Goal: Task Accomplishment & Management: Manage account settings

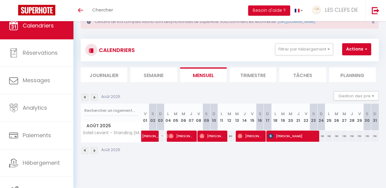
scroll to position [21, 0]
click at [96, 99] on img at bounding box center [94, 97] width 7 height 7
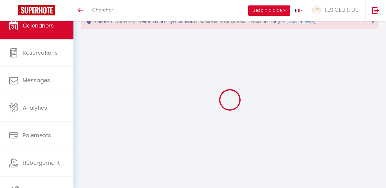
select select "0"
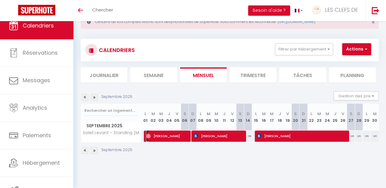
click at [179, 137] on span "[PERSON_NAME]" at bounding box center [167, 136] width 42 height 12
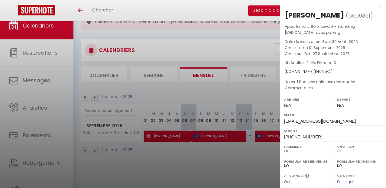
click at [189, 150] on div at bounding box center [193, 94] width 386 height 188
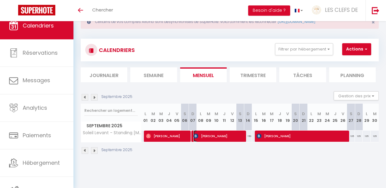
click at [216, 133] on span "[PERSON_NAME]" at bounding box center [219, 136] width 50 height 12
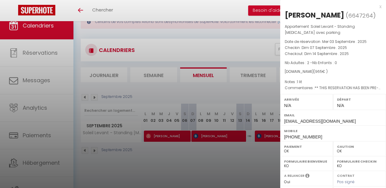
click at [223, 161] on div at bounding box center [193, 94] width 386 height 188
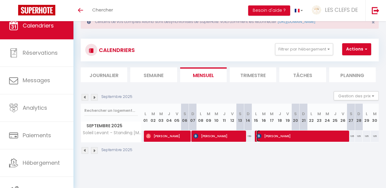
click at [277, 137] on span "[PERSON_NAME]" at bounding box center [301, 136] width 89 height 12
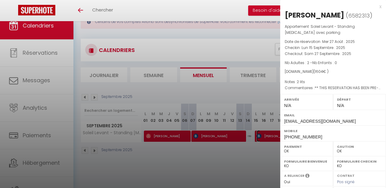
scroll to position [21, 0]
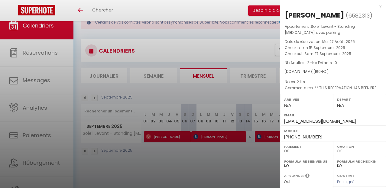
click at [170, 173] on div at bounding box center [193, 94] width 386 height 188
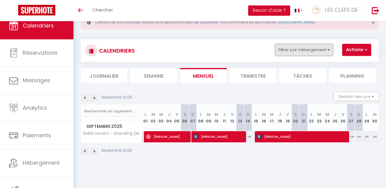
click at [325, 48] on button "Filtrer par hébergement" at bounding box center [304, 50] width 58 height 12
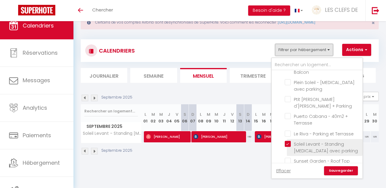
scroll to position [356, 0]
click at [291, 141] on input "Soleil Levant - Standing [MEDICAL_DATA] avec parking" at bounding box center [323, 144] width 76 height 6
checkbox input "false"
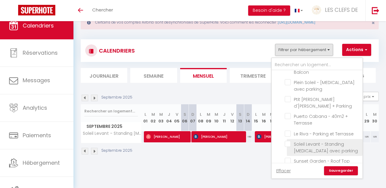
checkbox input "false"
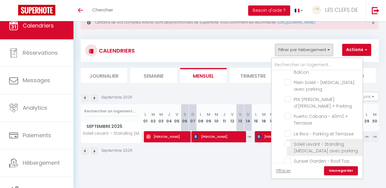
checkbox input "false"
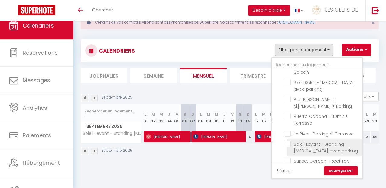
checkbox input "false"
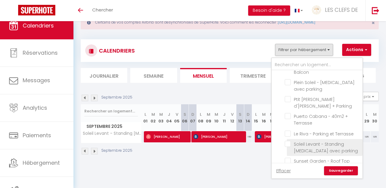
checkbox input "false"
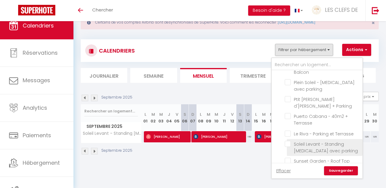
checkbox input "false"
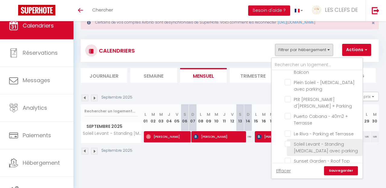
checkbox input "false"
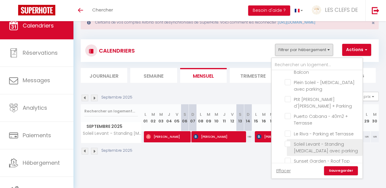
checkbox input "false"
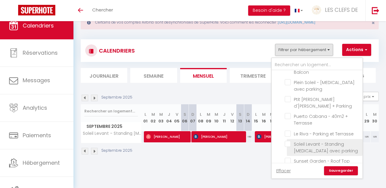
checkbox input "false"
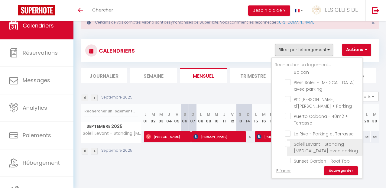
checkbox input "false"
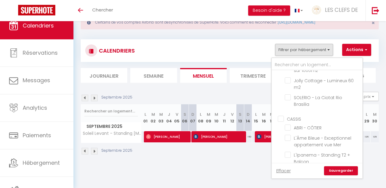
scroll to position [266, 0]
click at [286, 152] on input "L'Ipanema - Standing T2 + Balcon" at bounding box center [323, 155] width 76 height 6
checkbox input "true"
checkbox input "false"
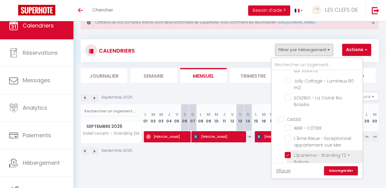
checkbox input "false"
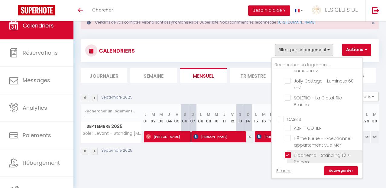
checkbox input "false"
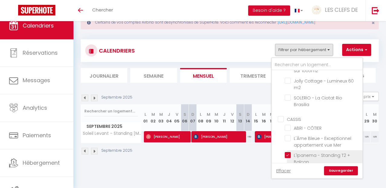
checkbox input "false"
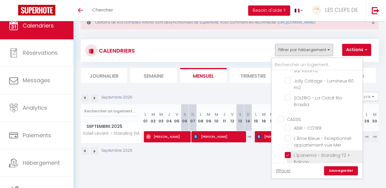
checkbox input "false"
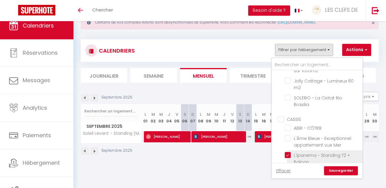
checkbox input "false"
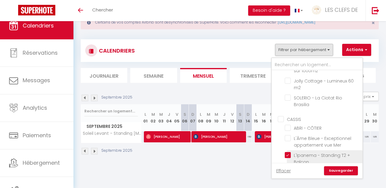
checkbox input "false"
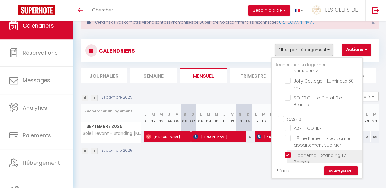
checkbox input "false"
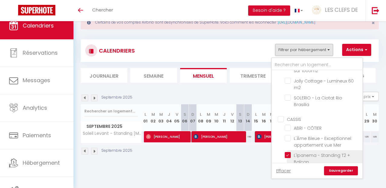
checkbox input "false"
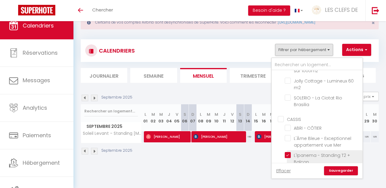
checkbox input "false"
click at [342, 169] on link "Sauvegarder" at bounding box center [341, 170] width 34 height 9
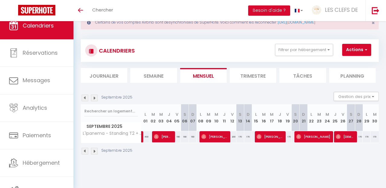
click at [84, 98] on img at bounding box center [85, 98] width 7 height 7
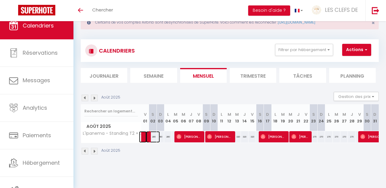
click at [147, 138] on span at bounding box center [153, 137] width 14 height 12
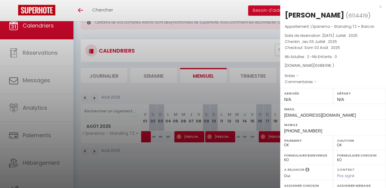
click at [198, 137] on div at bounding box center [193, 94] width 386 height 188
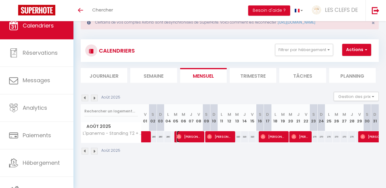
click at [198, 137] on span "[PERSON_NAME]" at bounding box center [189, 137] width 25 height 12
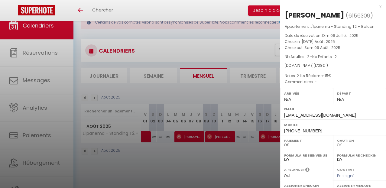
click at [226, 139] on div at bounding box center [193, 94] width 386 height 188
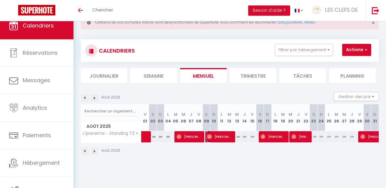
click at [226, 139] on span "[PERSON_NAME] [PERSON_NAME]" at bounding box center [219, 137] width 25 height 12
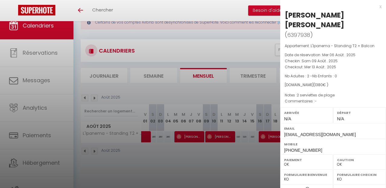
click at [229, 160] on div at bounding box center [193, 94] width 386 height 188
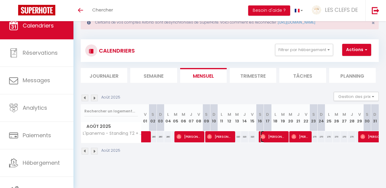
click at [276, 134] on span "[PERSON_NAME]" at bounding box center [273, 137] width 25 height 12
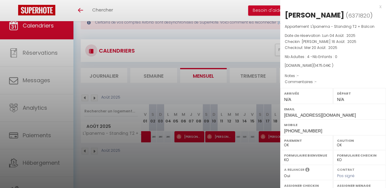
click at [235, 156] on div at bounding box center [193, 94] width 386 height 188
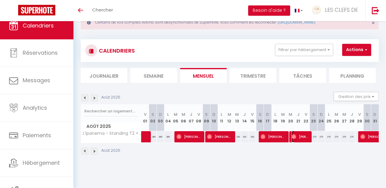
click at [297, 135] on span "[PERSON_NAME]" at bounding box center [301, 137] width 18 height 12
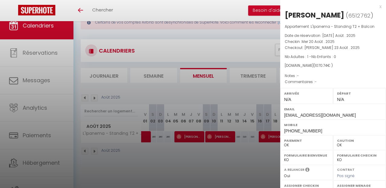
click at [258, 172] on div at bounding box center [193, 94] width 386 height 188
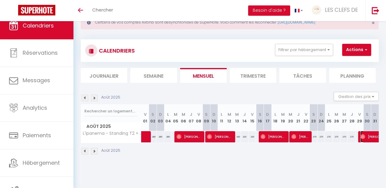
click at [364, 136] on img at bounding box center [363, 136] width 5 height 5
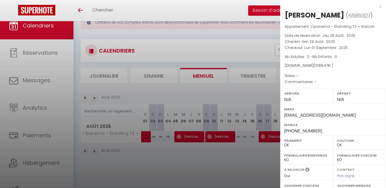
click at [240, 93] on div at bounding box center [193, 94] width 386 height 188
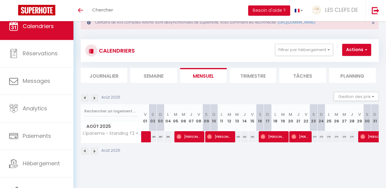
click at [97, 97] on img at bounding box center [94, 98] width 7 height 7
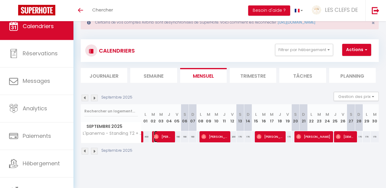
click at [169, 138] on span "[PERSON_NAME]" at bounding box center [163, 137] width 18 height 12
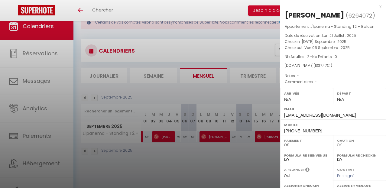
click at [210, 134] on div at bounding box center [193, 94] width 386 height 188
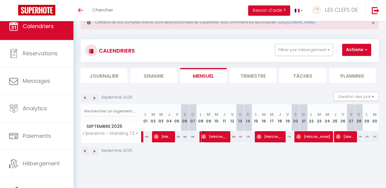
click at [210, 134] on span "[PERSON_NAME]" at bounding box center [215, 137] width 26 height 12
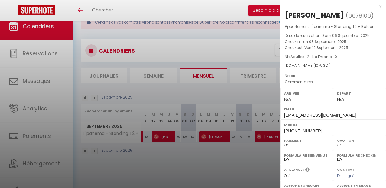
click at [244, 154] on div at bounding box center [193, 94] width 386 height 188
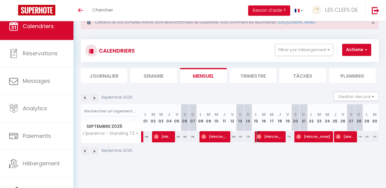
click at [279, 137] on span "[PERSON_NAME]" at bounding box center [270, 137] width 26 height 12
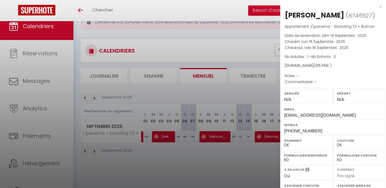
click at [268, 150] on div at bounding box center [193, 94] width 386 height 188
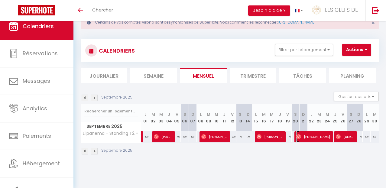
click at [312, 138] on span "[PERSON_NAME]" at bounding box center [314, 137] width 34 height 12
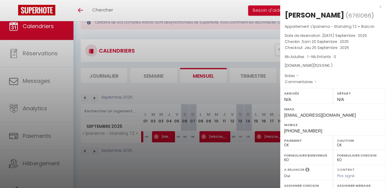
click at [215, 173] on div at bounding box center [193, 94] width 386 height 188
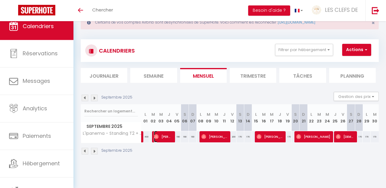
click at [169, 139] on span "[PERSON_NAME]" at bounding box center [163, 137] width 18 height 12
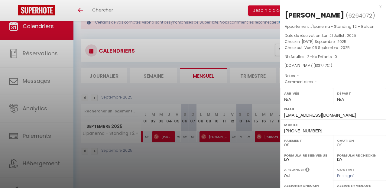
click at [174, 169] on div at bounding box center [193, 94] width 386 height 188
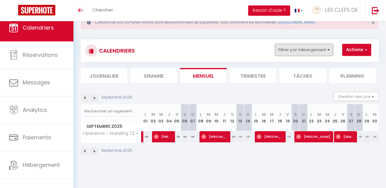
click at [315, 54] on button "Filtrer par hébergement" at bounding box center [304, 50] width 58 height 12
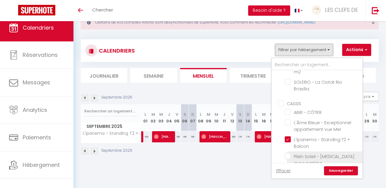
scroll to position [282, 0]
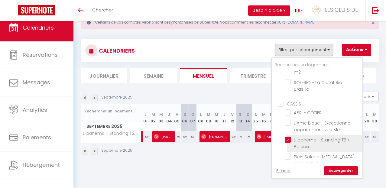
click at [289, 137] on input "L'Ipanema - Standing T2 + Balcon" at bounding box center [323, 140] width 76 height 6
checkbox input "false"
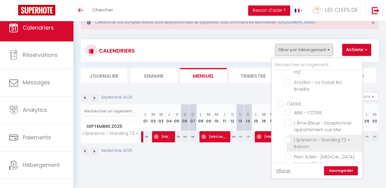
checkbox input "false"
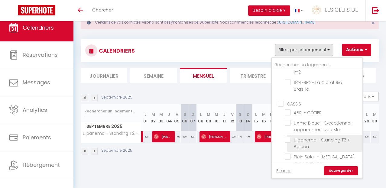
checkbox input "false"
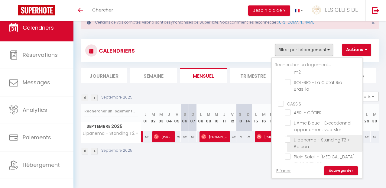
checkbox input "false"
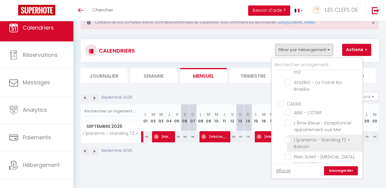
checkbox input "false"
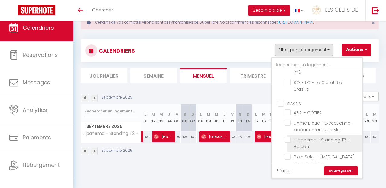
checkbox input "false"
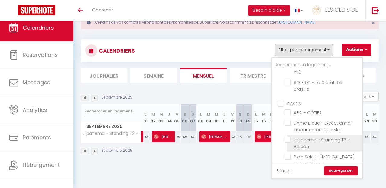
checkbox input "false"
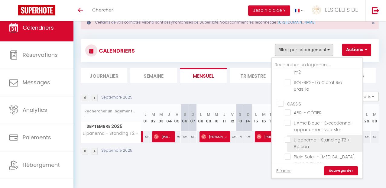
checkbox input "false"
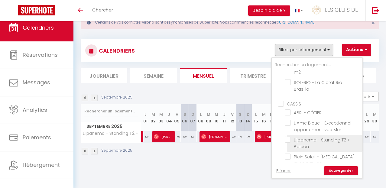
checkbox input "false"
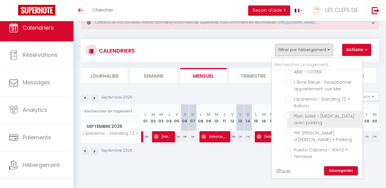
scroll to position [326, 0]
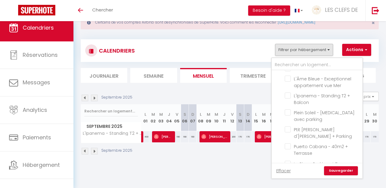
click at [288, 188] on input "Sunset Garden - Roof Top 45m2" at bounding box center [323, 191] width 76 height 6
checkbox input "true"
checkbox input "false"
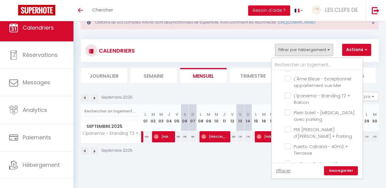
checkbox input "false"
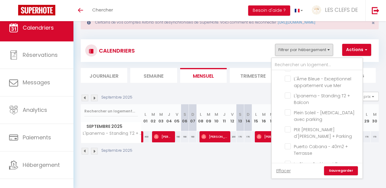
checkbox input "false"
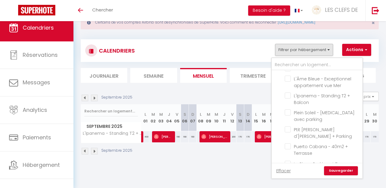
checkbox input "false"
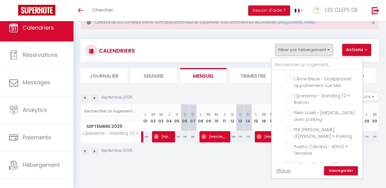
checkbox input "false"
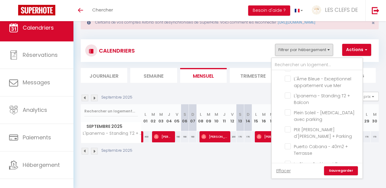
checkbox input "false"
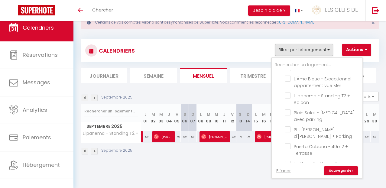
checkbox input "false"
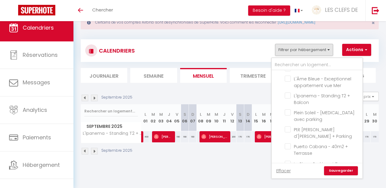
checkbox input "false"
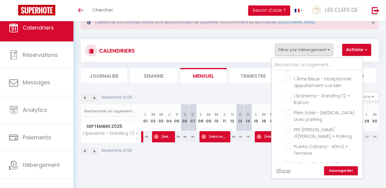
checkbox input "false"
click at [344, 171] on link "Sauvegarder" at bounding box center [341, 170] width 34 height 9
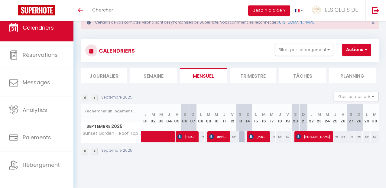
click at [85, 95] on img at bounding box center [85, 98] width 7 height 7
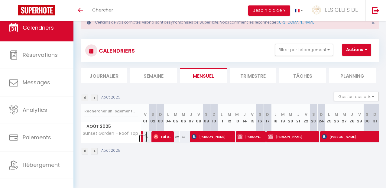
click at [143, 136] on link at bounding box center [143, 139] width 8 height 8
type input "160"
type input "Ven 01 Août 2025"
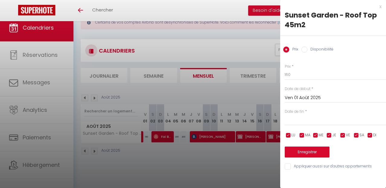
click at [142, 137] on div at bounding box center [193, 94] width 386 height 188
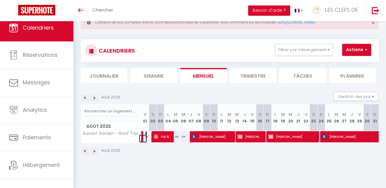
click at [142, 137] on link at bounding box center [143, 139] width 8 height 8
type input "160"
type input "Ven 01 Août 2025"
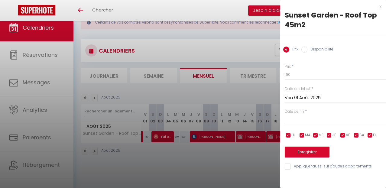
click at [142, 137] on div at bounding box center [193, 94] width 386 height 188
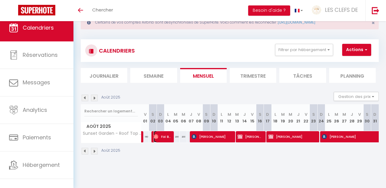
click at [161, 137] on span "Fai Bah" at bounding box center [163, 137] width 18 height 12
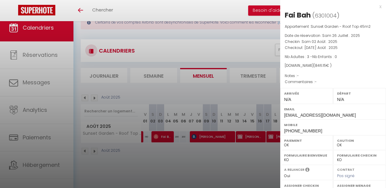
click at [208, 138] on div at bounding box center [193, 94] width 386 height 188
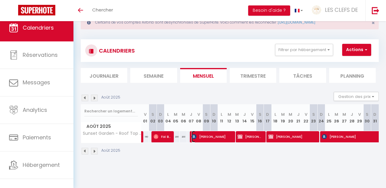
click at [208, 138] on span "[PERSON_NAME]" at bounding box center [212, 137] width 40 height 12
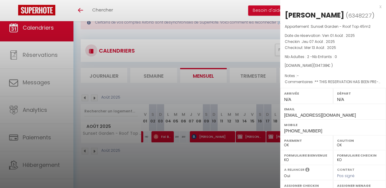
click at [248, 136] on div at bounding box center [193, 94] width 386 height 188
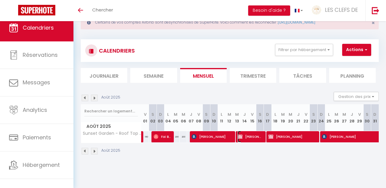
click at [248, 136] on span "[PERSON_NAME]" at bounding box center [250, 137] width 25 height 12
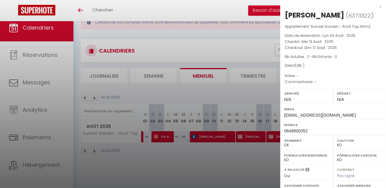
click at [241, 156] on div at bounding box center [193, 94] width 386 height 188
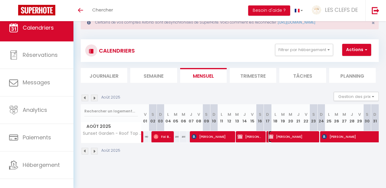
click at [285, 138] on span "[PERSON_NAME]" at bounding box center [293, 137] width 48 height 12
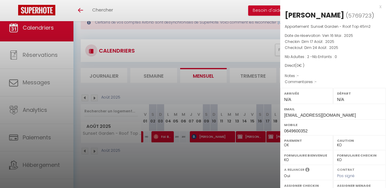
click at [246, 166] on div at bounding box center [193, 94] width 386 height 188
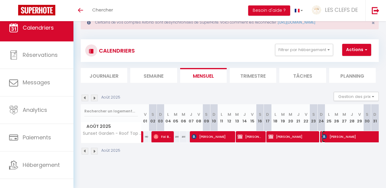
select select "OK"
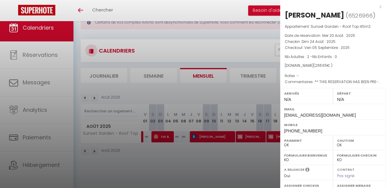
click at [239, 165] on div at bounding box center [193, 94] width 386 height 188
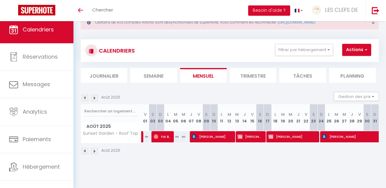
click at [95, 97] on img at bounding box center [94, 98] width 7 height 7
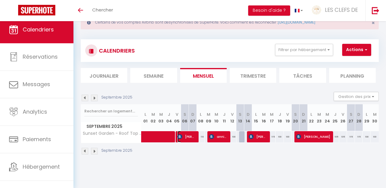
click at [192, 138] on span "[PERSON_NAME]" at bounding box center [187, 137] width 18 height 12
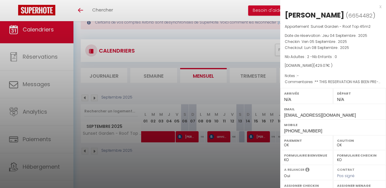
click at [218, 140] on div at bounding box center [193, 94] width 386 height 188
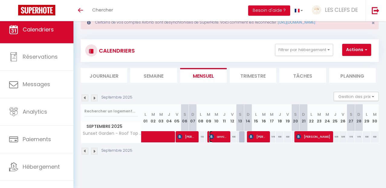
click at [218, 140] on span "annick Humblot" at bounding box center [218, 137] width 18 height 12
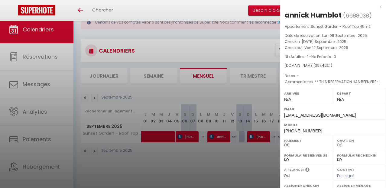
click at [240, 158] on div at bounding box center [193, 94] width 386 height 188
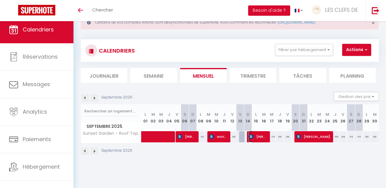
click at [257, 139] on span "[PERSON_NAME]" at bounding box center [258, 137] width 18 height 12
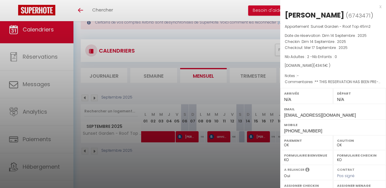
click at [248, 160] on div at bounding box center [193, 94] width 386 height 188
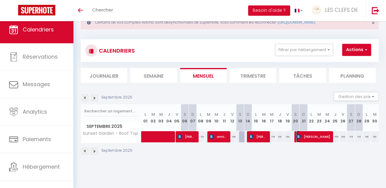
click at [312, 135] on span "[PERSON_NAME]" at bounding box center [314, 137] width 34 height 12
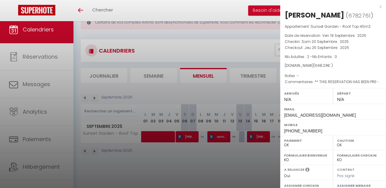
scroll to position [21, 0]
click at [226, 166] on div at bounding box center [193, 94] width 386 height 188
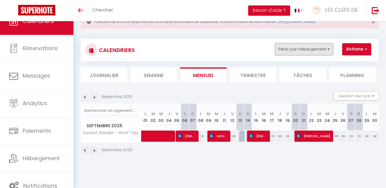
click at [313, 55] on button "Filtrer par hébergement" at bounding box center [304, 49] width 58 height 12
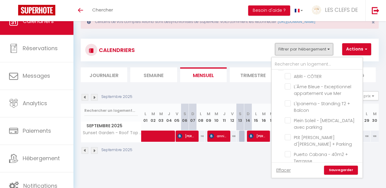
scroll to position [325, 0]
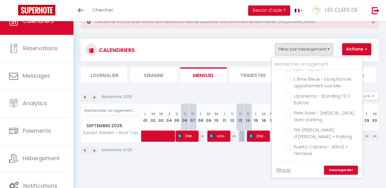
checkbox input "false"
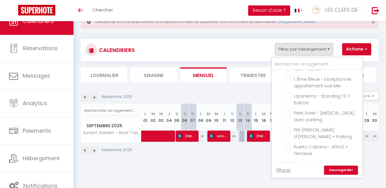
checkbox input "false"
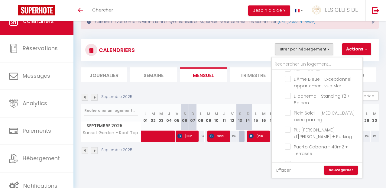
checkbox input "false"
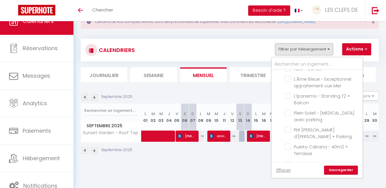
checkbox input "false"
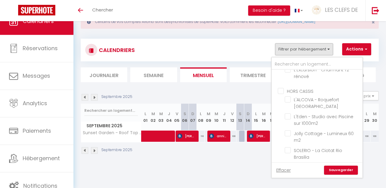
scroll to position [219, 0]
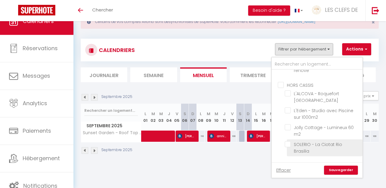
click at [290, 141] on input "SOLERIO - La Ciotat Rio Brasilia" at bounding box center [323, 144] width 76 height 6
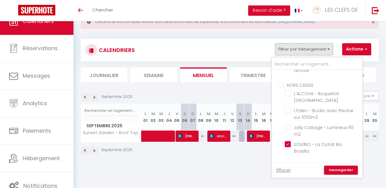
click at [336, 168] on link "Sauvegarder" at bounding box center [341, 170] width 34 height 9
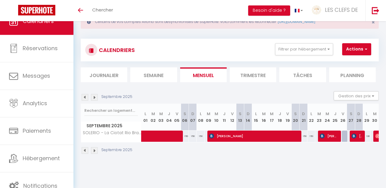
click at [85, 97] on img at bounding box center [85, 97] width 7 height 7
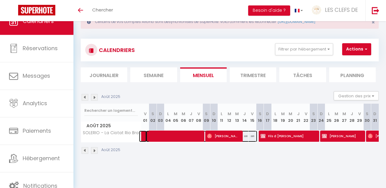
click at [181, 136] on span at bounding box center [201, 137] width 111 height 12
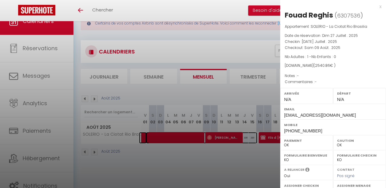
scroll to position [19, 0]
click at [153, 81] on div at bounding box center [193, 94] width 386 height 188
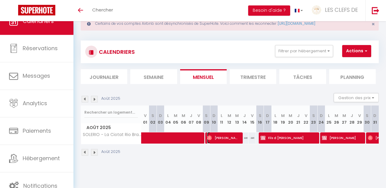
click at [226, 140] on span "[PERSON_NAME]" at bounding box center [223, 138] width 33 height 12
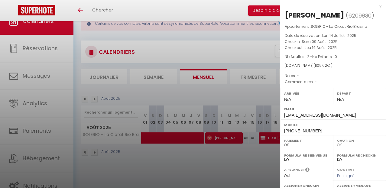
click at [268, 137] on div at bounding box center [193, 94] width 386 height 188
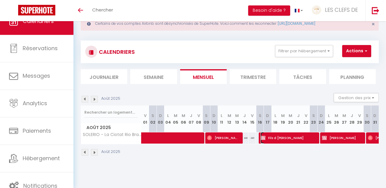
click at [273, 137] on span "Fils d [PERSON_NAME]" at bounding box center [288, 138] width 55 height 12
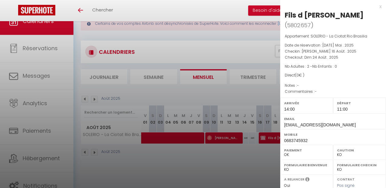
click at [245, 173] on div at bounding box center [193, 94] width 386 height 188
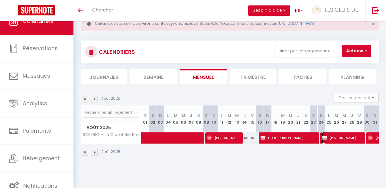
click at [330, 136] on span "[PERSON_NAME]" at bounding box center [342, 138] width 40 height 12
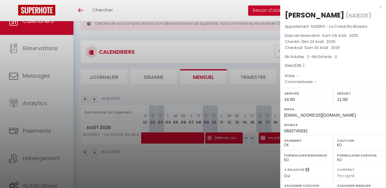
click at [224, 177] on div at bounding box center [193, 94] width 386 height 188
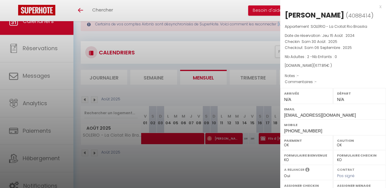
scroll to position [18, 0]
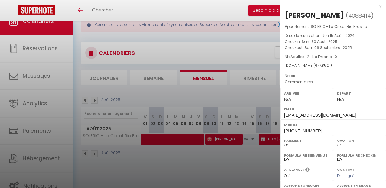
click at [211, 171] on div at bounding box center [193, 94] width 386 height 188
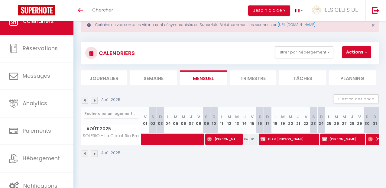
click at [96, 153] on img at bounding box center [94, 153] width 7 height 7
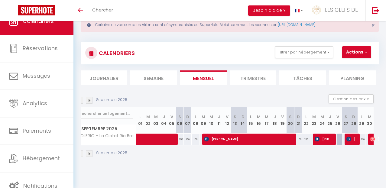
scroll to position [0, 5]
